Goal: Information Seeking & Learning: Learn about a topic

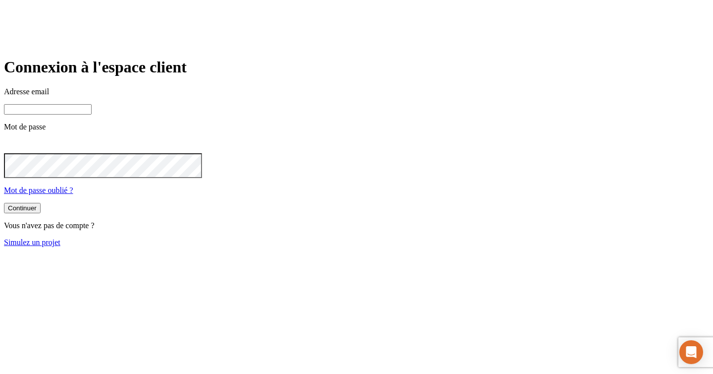
click at [92, 114] on input at bounding box center [48, 109] width 88 height 10
paste input "[PERSON_NAME][DOMAIN_NAME][EMAIL_ADDRESS][DOMAIN_NAME]"
type input "[PERSON_NAME][DOMAIN_NAME][EMAIL_ADDRESS][DOMAIN_NAME]"
click at [41, 214] on button "Continuer" at bounding box center [22, 209] width 37 height 10
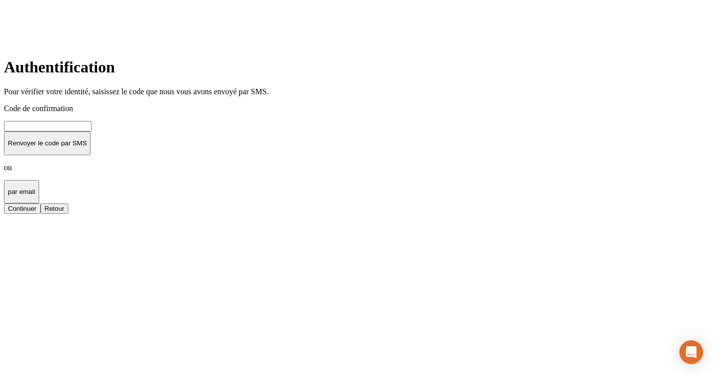
click at [92, 131] on input at bounding box center [48, 126] width 88 height 10
type input "000000"
click at [41, 214] on button "Continuer" at bounding box center [22, 208] width 37 height 10
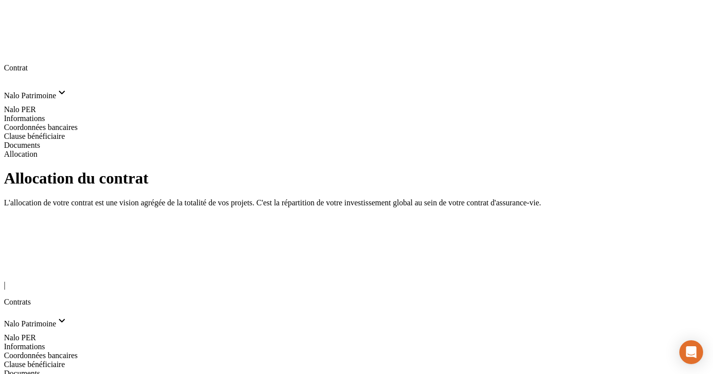
click at [24, 267] on div "| Contrats" at bounding box center [356, 287] width 705 height 40
click at [13, 269] on icon at bounding box center [9, 272] width 7 height 7
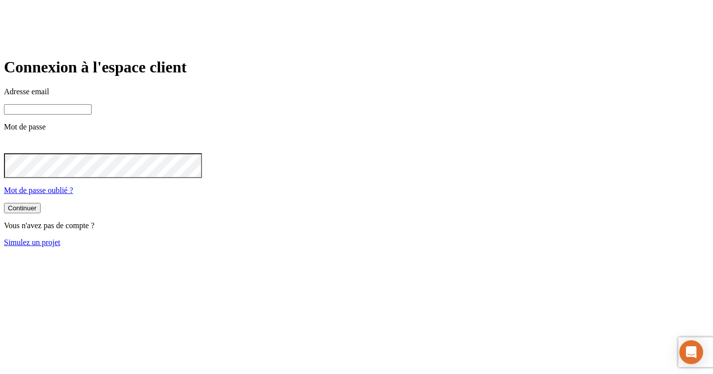
click at [92, 114] on input at bounding box center [48, 109] width 88 height 10
paste input "[PERSON_NAME][DOMAIN_NAME][EMAIL_ADDRESS][DOMAIN_NAME]"
type input "[PERSON_NAME][DOMAIN_NAME][EMAIL_ADDRESS][DOMAIN_NAME]"
click at [352, 195] on p "Mot de passe oublié ?" at bounding box center [356, 190] width 705 height 9
click at [37, 213] on div "Continuer" at bounding box center [22, 208] width 29 height 7
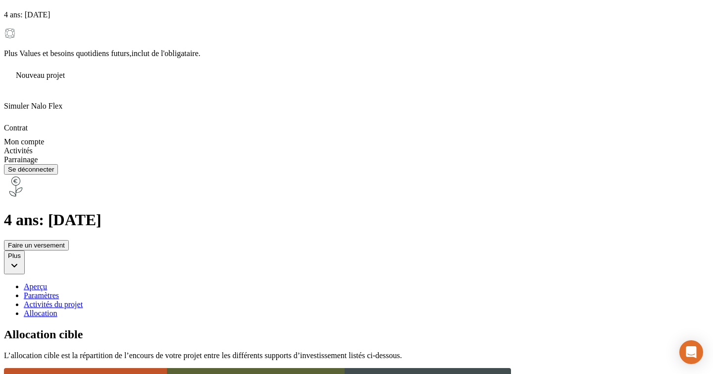
scroll to position [476, 0]
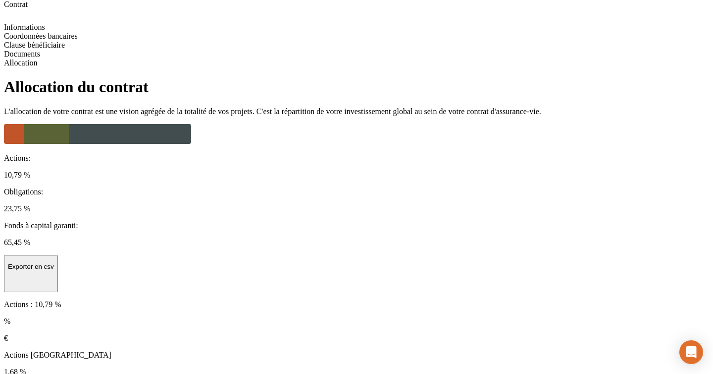
scroll to position [66, 0]
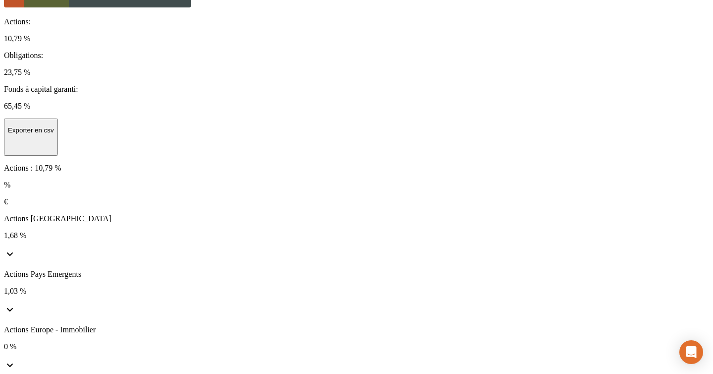
scroll to position [4, 0]
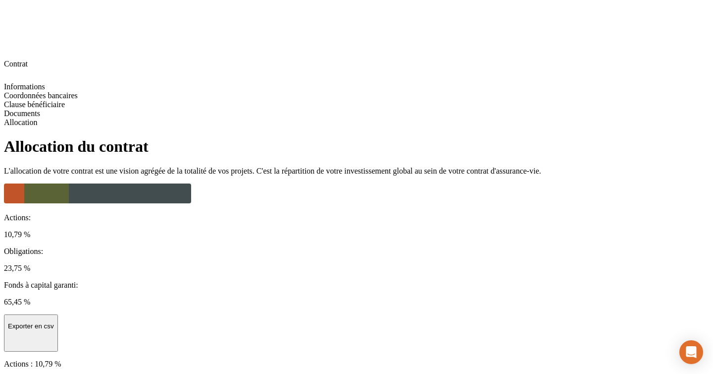
click at [522, 373] on div "%" at bounding box center [356, 380] width 705 height 9
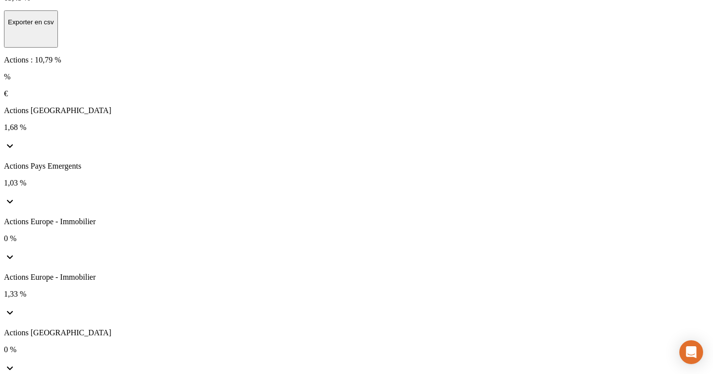
scroll to position [351, 0]
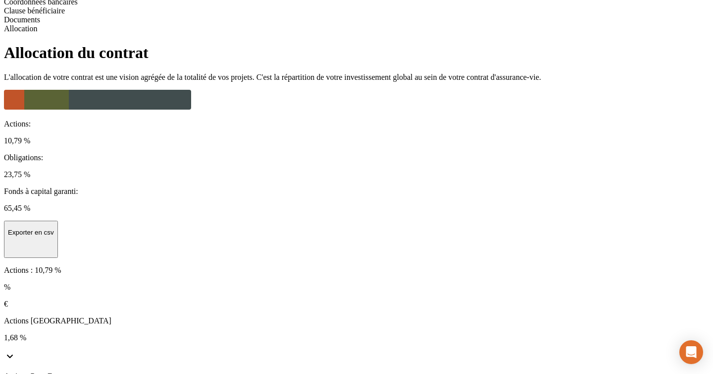
scroll to position [0, 0]
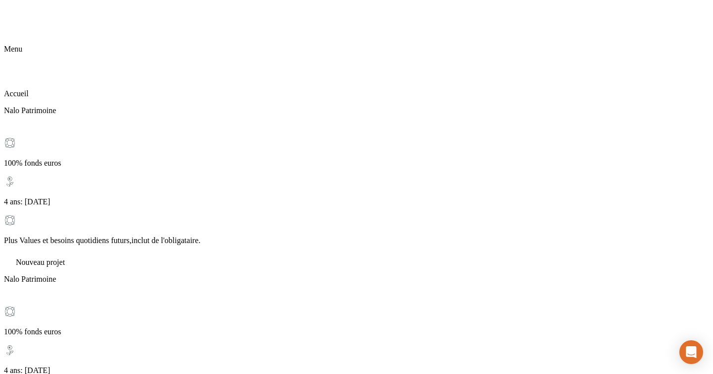
scroll to position [4, 0]
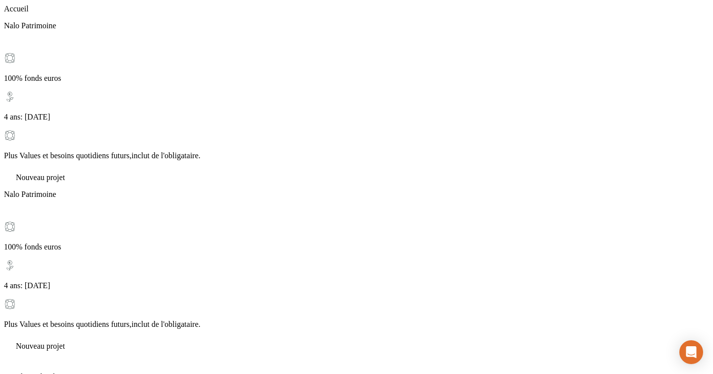
scroll to position [94, 0]
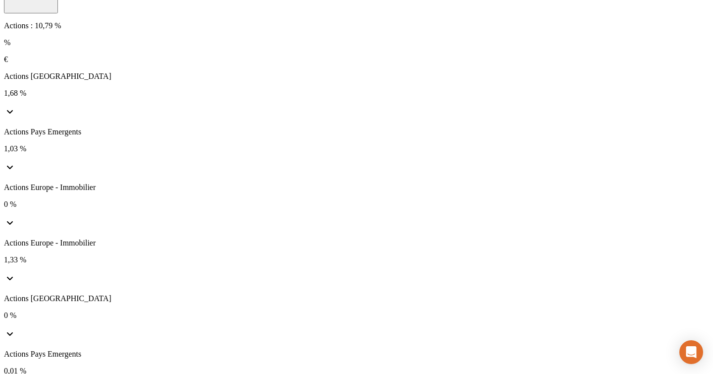
scroll to position [351, 0]
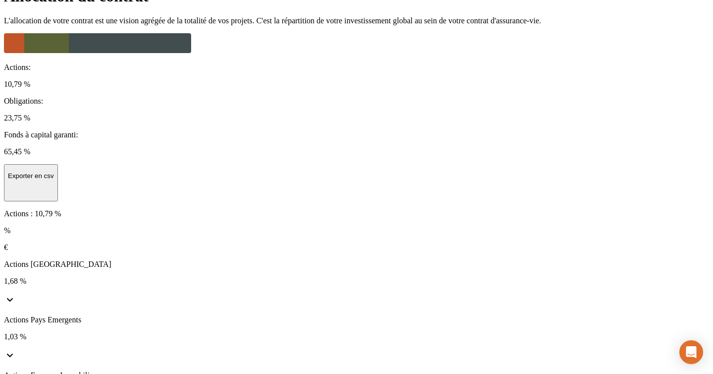
scroll to position [0, 0]
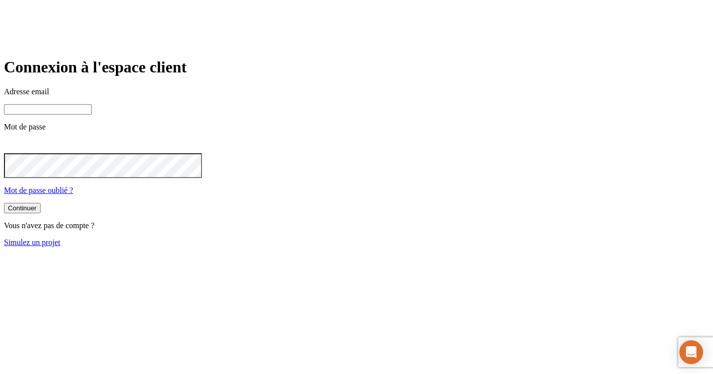
click at [92, 114] on input at bounding box center [48, 109] width 88 height 10
paste input "[PERSON_NAME][DOMAIN_NAME][EMAIL_ADDRESS][DOMAIN_NAME]"
type input "[PERSON_NAME][DOMAIN_NAME][EMAIL_ADDRESS][DOMAIN_NAME]"
click at [37, 213] on div "Continuer" at bounding box center [22, 208] width 29 height 7
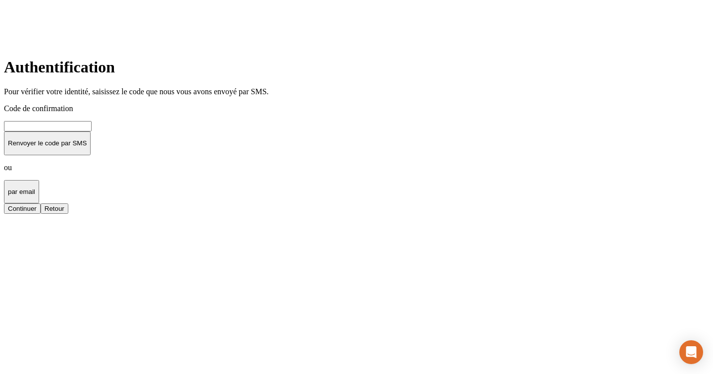
click at [92, 131] on input at bounding box center [48, 126] width 88 height 10
type input "000000"
click at [4, 203] on button "Continuer" at bounding box center [22, 208] width 37 height 10
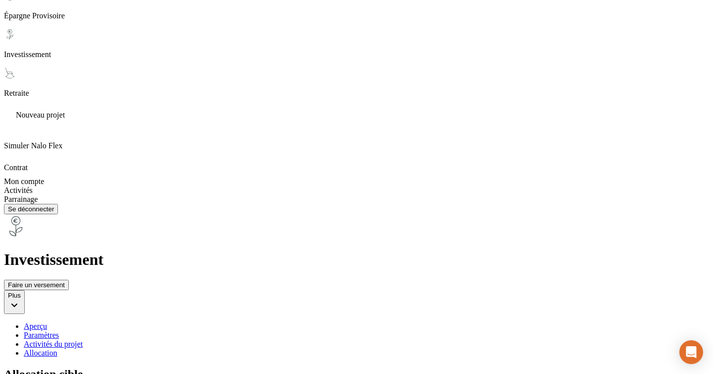
scroll to position [495, 0]
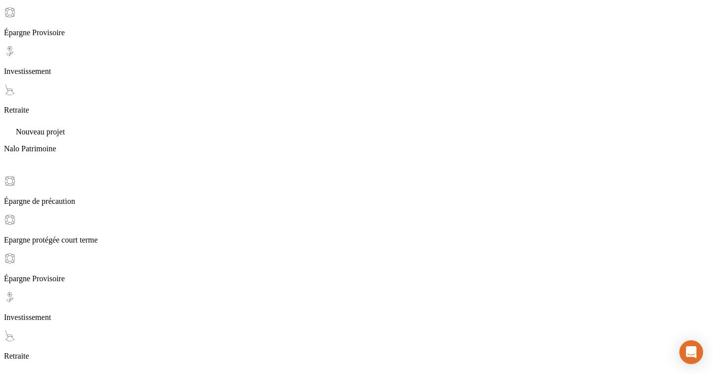
scroll to position [224, 0]
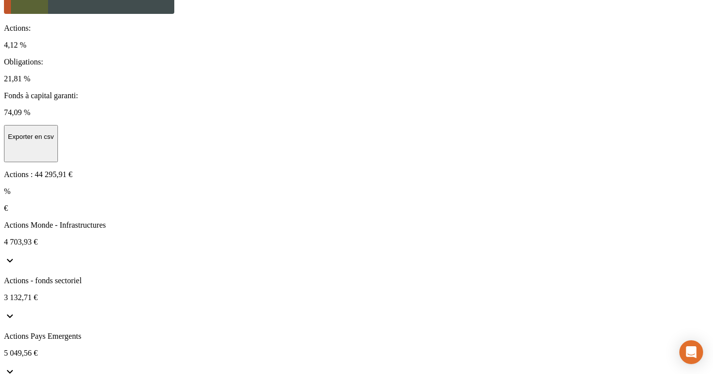
scroll to position [207, 0]
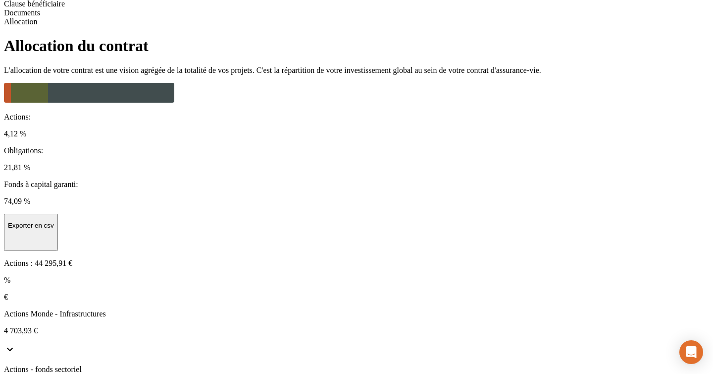
scroll to position [104, 0]
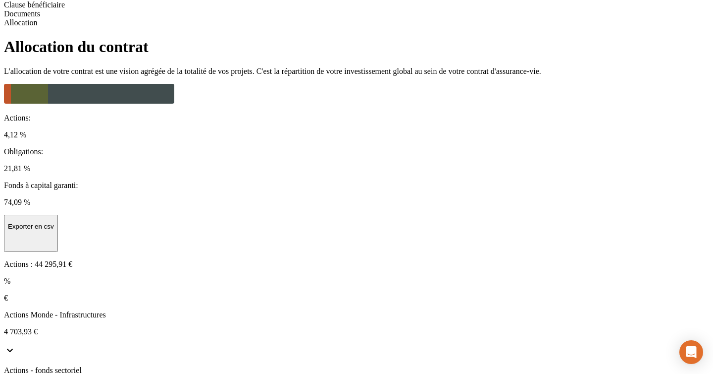
click at [528, 276] on div "%" at bounding box center [356, 280] width 705 height 9
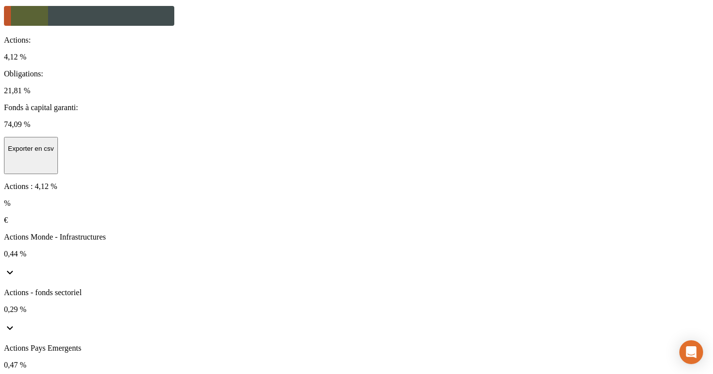
scroll to position [212, 0]
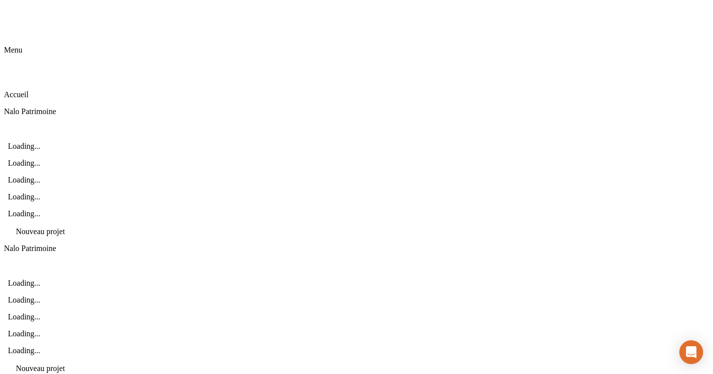
scroll to position [5, 0]
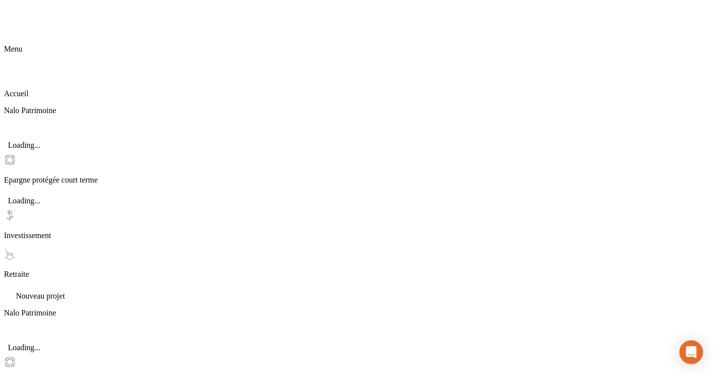
scroll to position [0, 0]
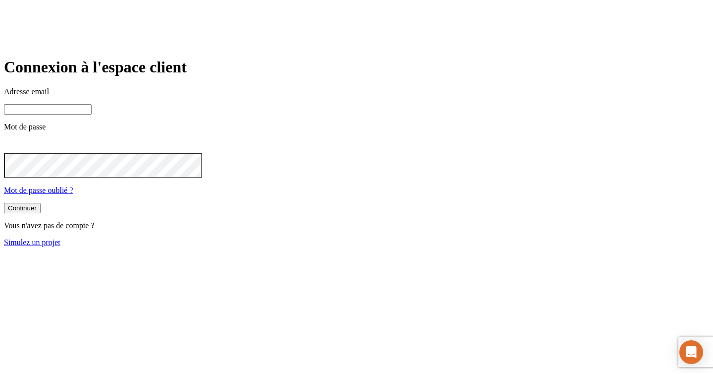
click at [92, 114] on input at bounding box center [48, 109] width 88 height 10
paste input "[PERSON_NAME][DOMAIN_NAME]+27150@nalo.f"
type input "[PERSON_NAME][DOMAIN_NAME][EMAIL_ADDRESS][DOMAIN_NAME]"
click at [37, 213] on div "Continuer" at bounding box center [22, 208] width 29 height 7
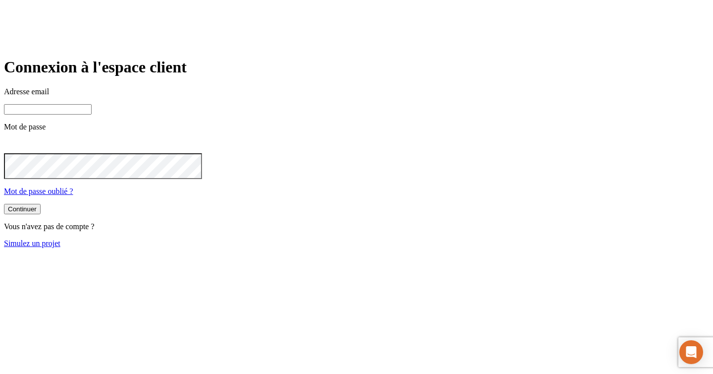
click at [264, 247] on main "Connexion à l'espace client Adresse email Mot de passe Mot de passe oublié ? Co…" at bounding box center [356, 152] width 705 height 189
click at [92, 114] on input at bounding box center [48, 109] width 88 height 10
paste input "[PERSON_NAME][DOMAIN_NAME][EMAIL_ADDRESS][DOMAIN_NAME]"
type input "[PERSON_NAME][DOMAIN_NAME][EMAIL_ADDRESS][DOMAIN_NAME]"
click at [41, 213] on button "Continuer" at bounding box center [22, 208] width 37 height 10
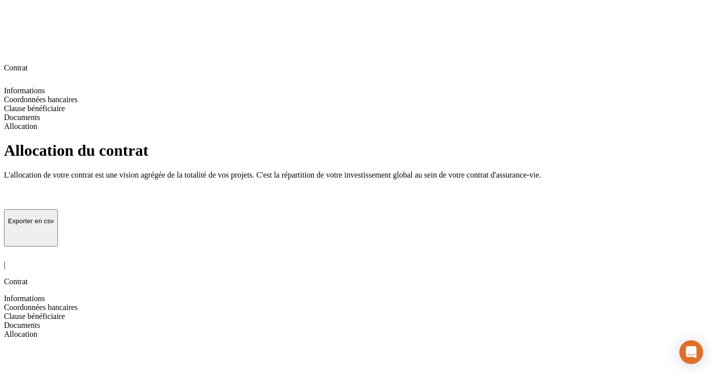
click at [40, 321] on span "Documents" at bounding box center [22, 325] width 36 height 8
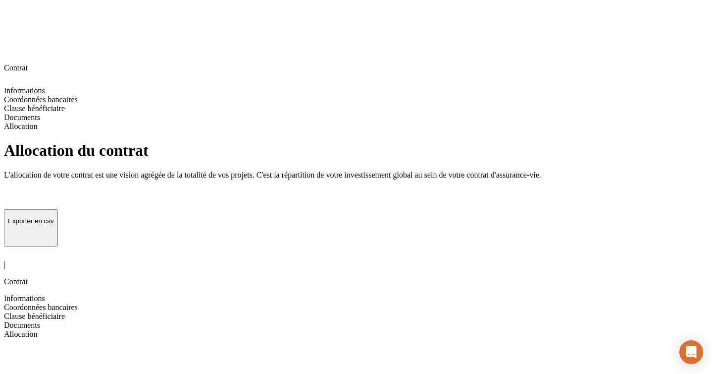
click at [16, 246] on icon at bounding box center [10, 252] width 12 height 12
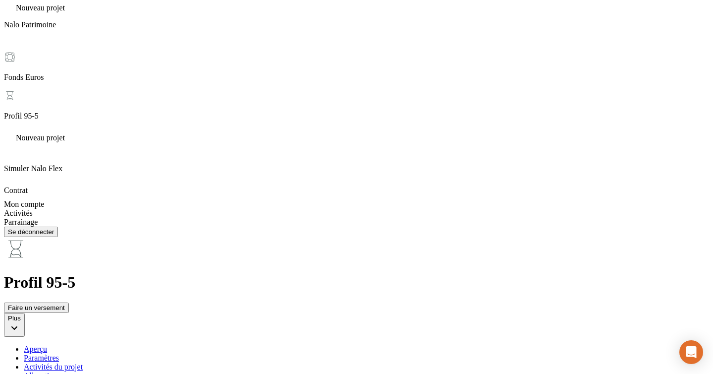
scroll to position [202, 0]
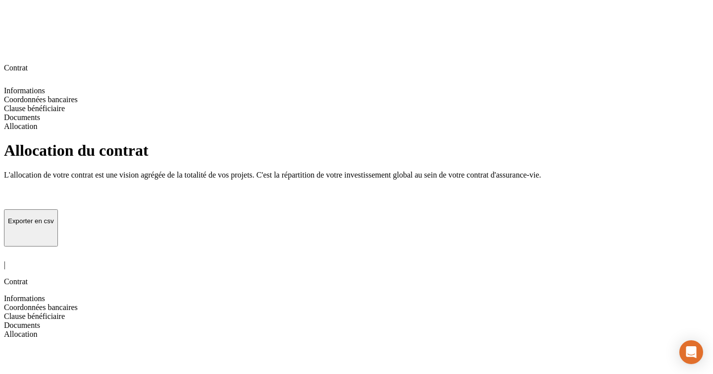
click at [16, 246] on icon at bounding box center [10, 252] width 12 height 12
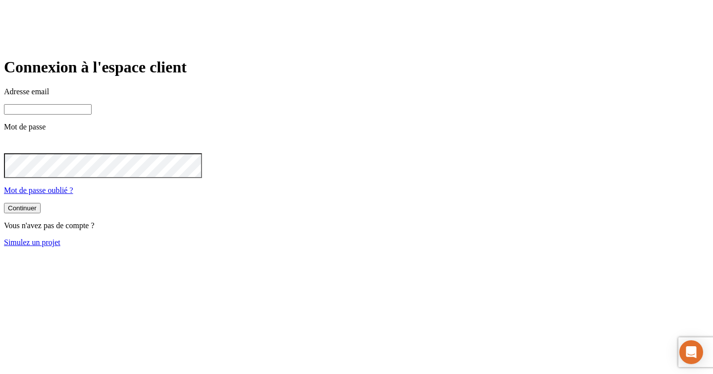
click at [92, 114] on input at bounding box center [48, 109] width 88 height 10
paste input "james.bond+33839@nalo.fr"
type input "james.bond+33839@nalo.fr"
click at [37, 213] on div "Continuer" at bounding box center [22, 208] width 29 height 7
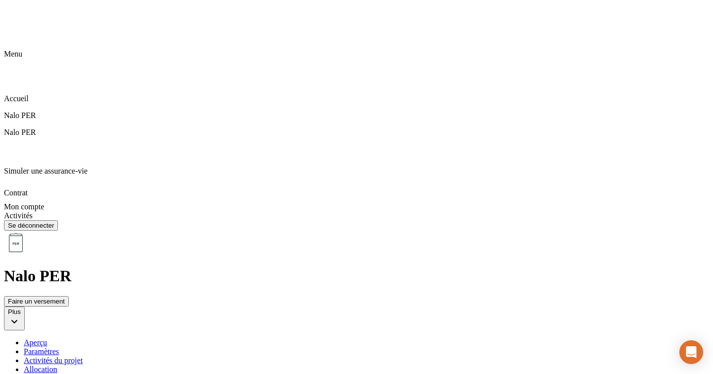
click at [406, 365] on div "Allocation" at bounding box center [367, 369] width 686 height 9
click at [198, 338] on div "Aperçu" at bounding box center [367, 342] width 686 height 9
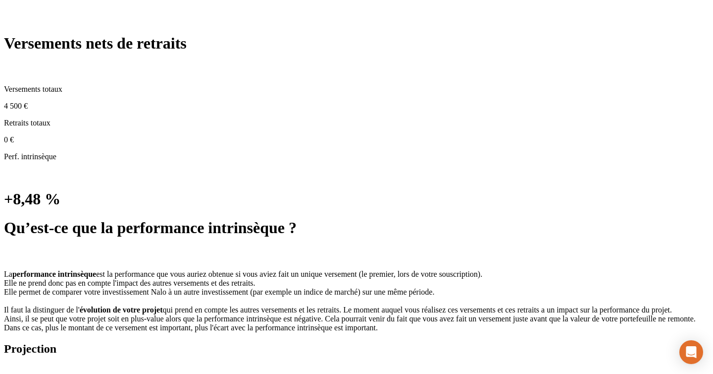
scroll to position [526, 0]
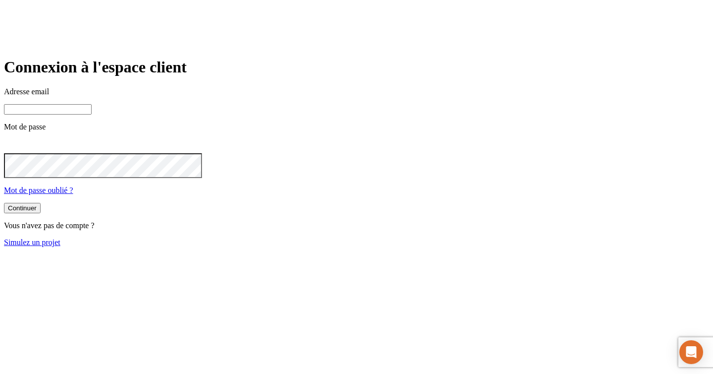
click at [92, 114] on input at bounding box center [48, 109] width 88 height 10
paste input "james.bond+1300@nalo.fr"
type input "james.bond+1300@nalo.fr"
click at [37, 212] on div "Continuer" at bounding box center [22, 207] width 29 height 7
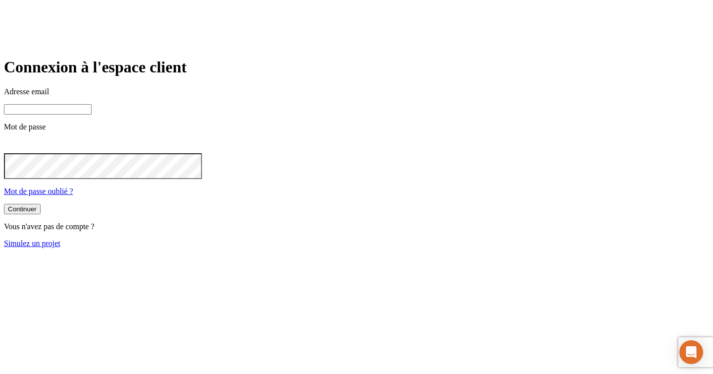
click at [205, 247] on main "Connexion à l'espace client Adresse email Mot de passe Mot de passe oublié ? Co…" at bounding box center [356, 152] width 705 height 189
click at [92, 114] on input at bounding box center [48, 109] width 88 height 10
paste input "james.bond+11569@nalo.fr"
type input "james.bond+11569@nalo.fr"
click at [41, 213] on button "Continuer" at bounding box center [22, 208] width 37 height 10
